Goal: Task Accomplishment & Management: Manage account settings

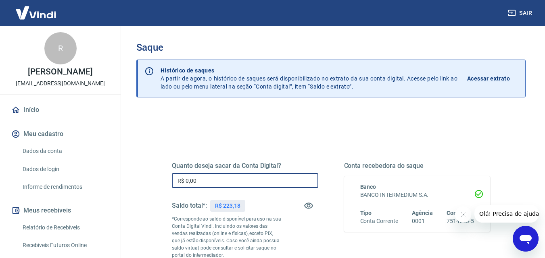
click at [289, 181] on input "R$ 0,00" at bounding box center [245, 180] width 146 height 15
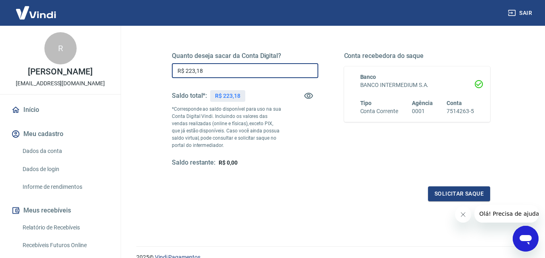
scroll to position [148, 0]
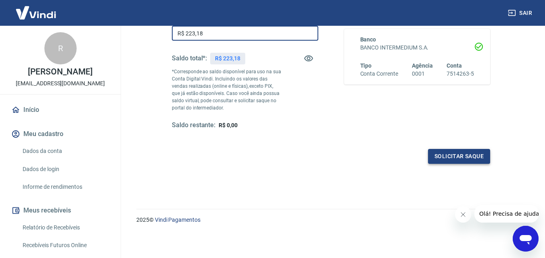
type input "R$ 223,18"
click at [471, 152] on button "Solicitar saque" at bounding box center [459, 156] width 62 height 15
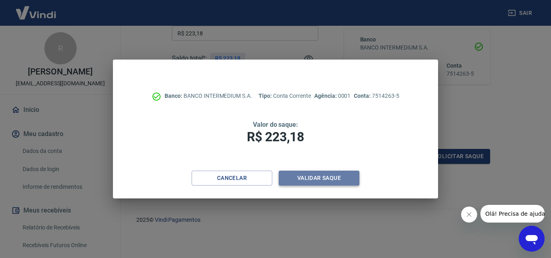
click at [298, 177] on button "Validar saque" at bounding box center [319, 178] width 81 height 15
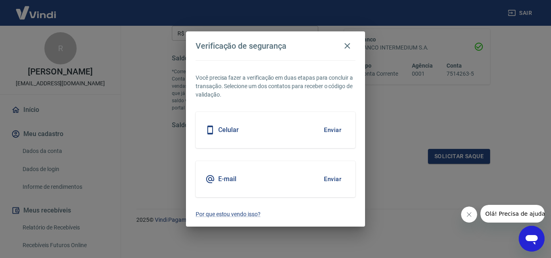
drag, startPoint x: 244, startPoint y: 177, endPoint x: 226, endPoint y: 179, distance: 18.0
click at [242, 177] on div "E-mail Enviar" at bounding box center [276, 179] width 160 height 36
click at [323, 176] on button "Enviar" at bounding box center [332, 179] width 26 height 17
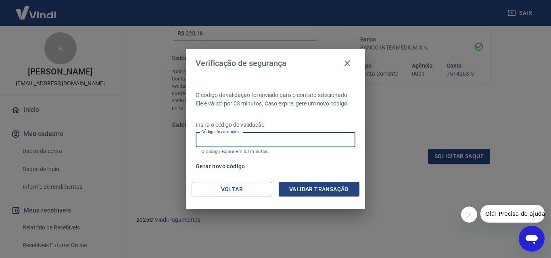
click at [319, 137] on input "Código de validação" at bounding box center [276, 140] width 160 height 15
paste input "657349"
type input "657349"
click at [325, 192] on button "Validar transação" at bounding box center [319, 189] width 81 height 15
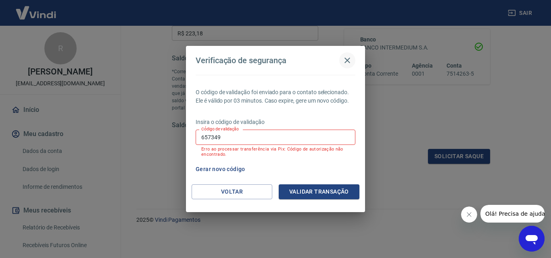
click at [349, 59] on icon "button" at bounding box center [347, 61] width 6 height 6
